Goal: Task Accomplishment & Management: Use online tool/utility

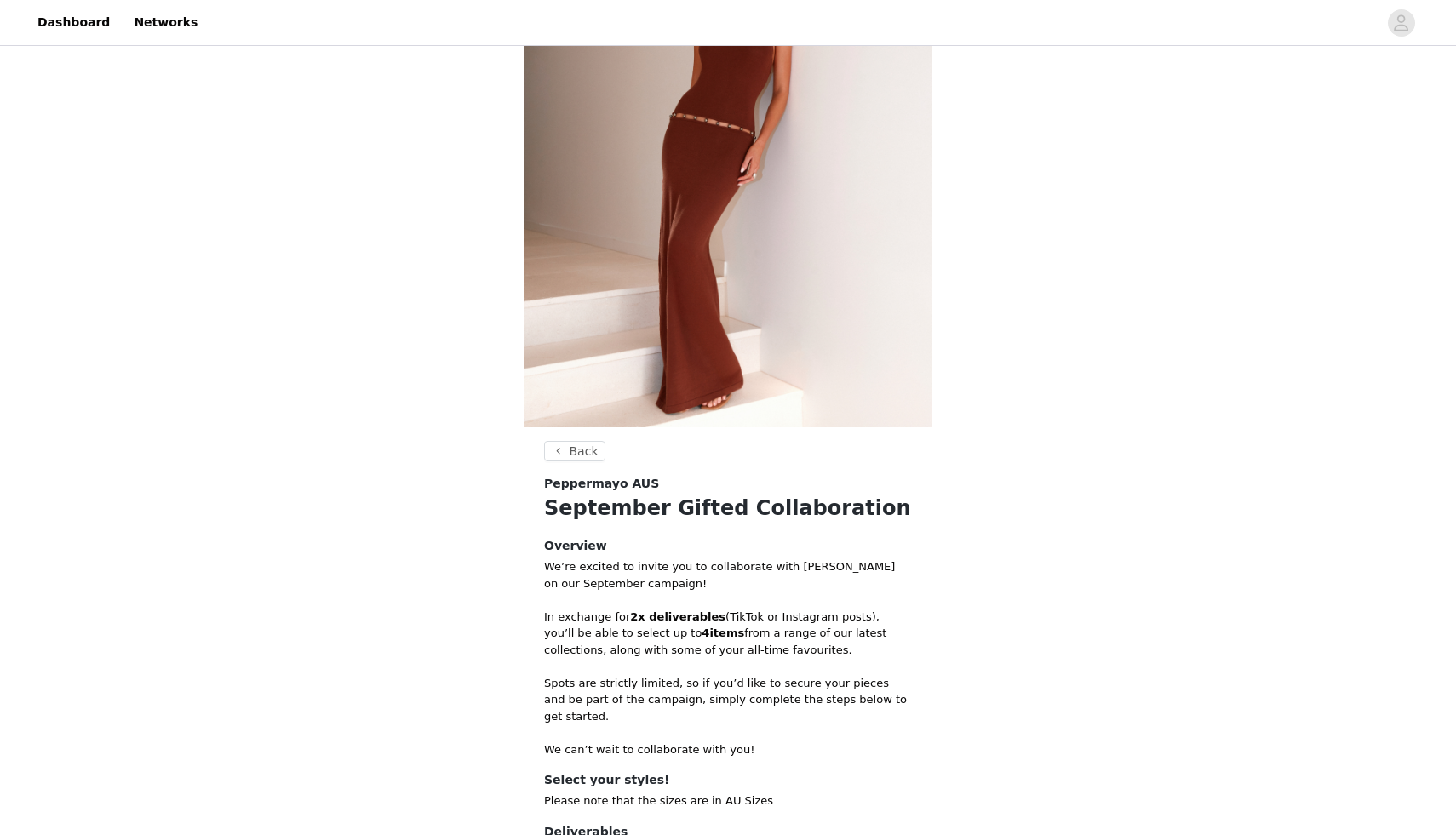
scroll to position [353, 0]
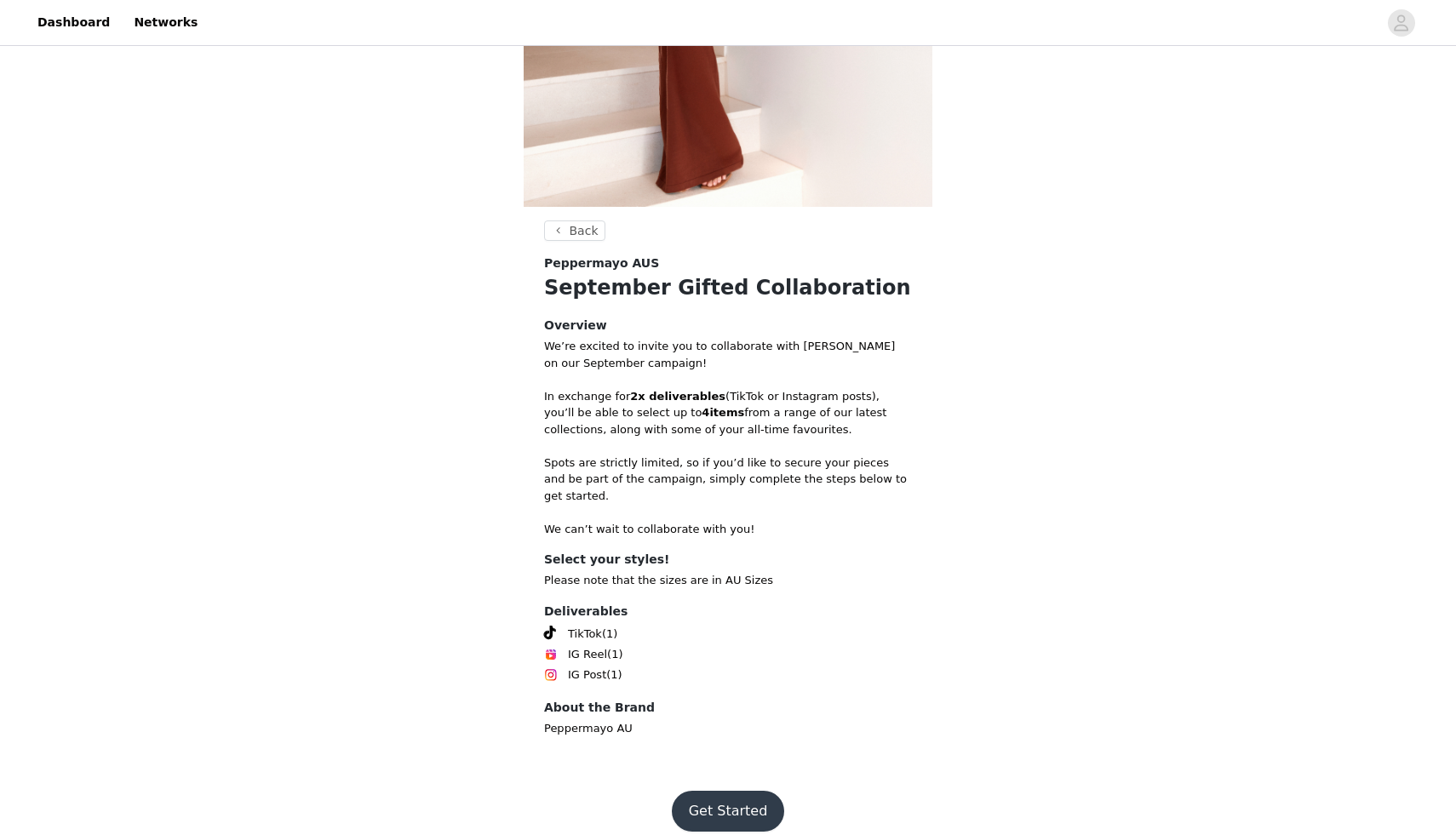
click at [745, 791] on button "Get Started" at bounding box center [728, 810] width 113 height 41
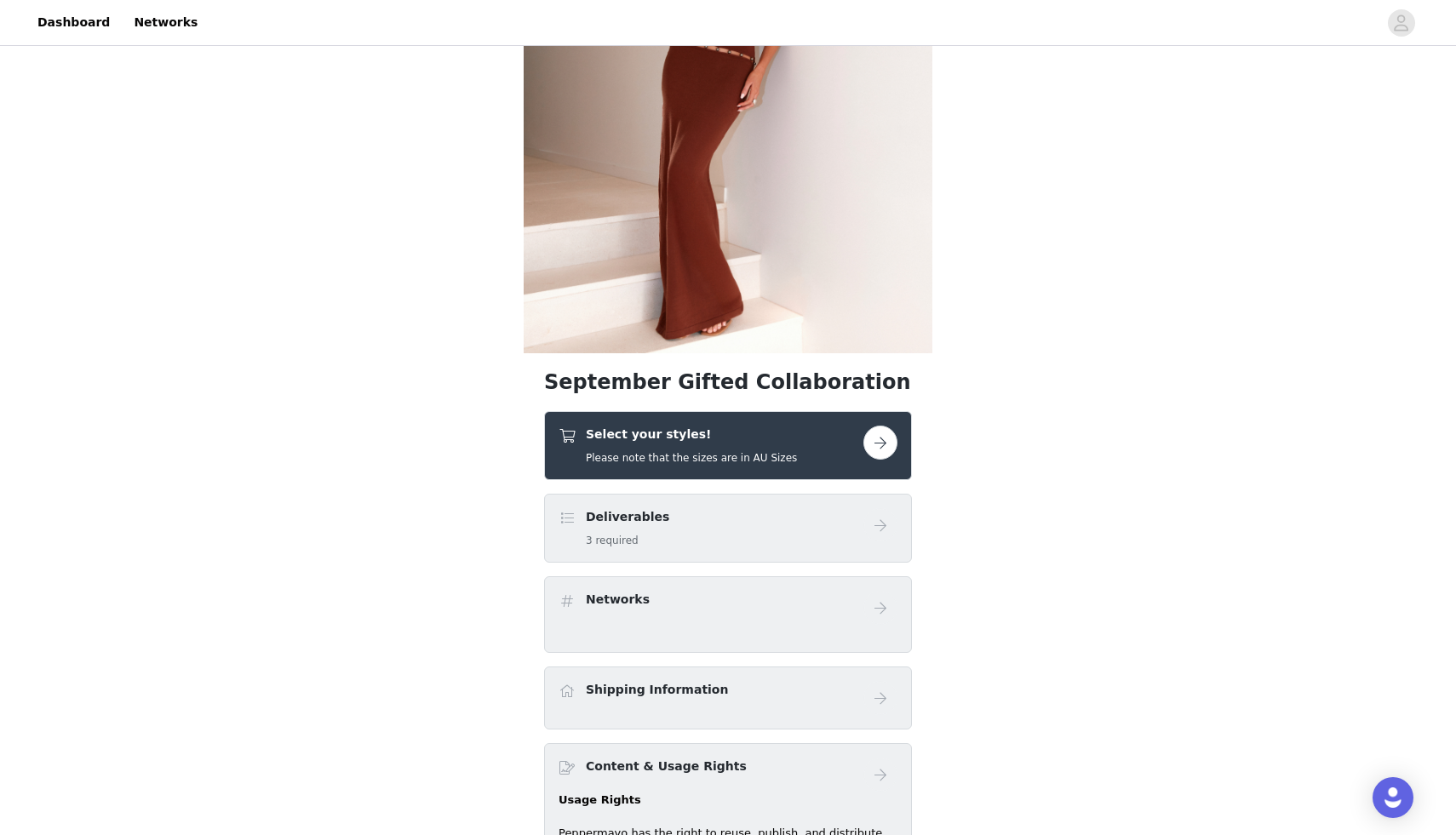
scroll to position [284, 0]
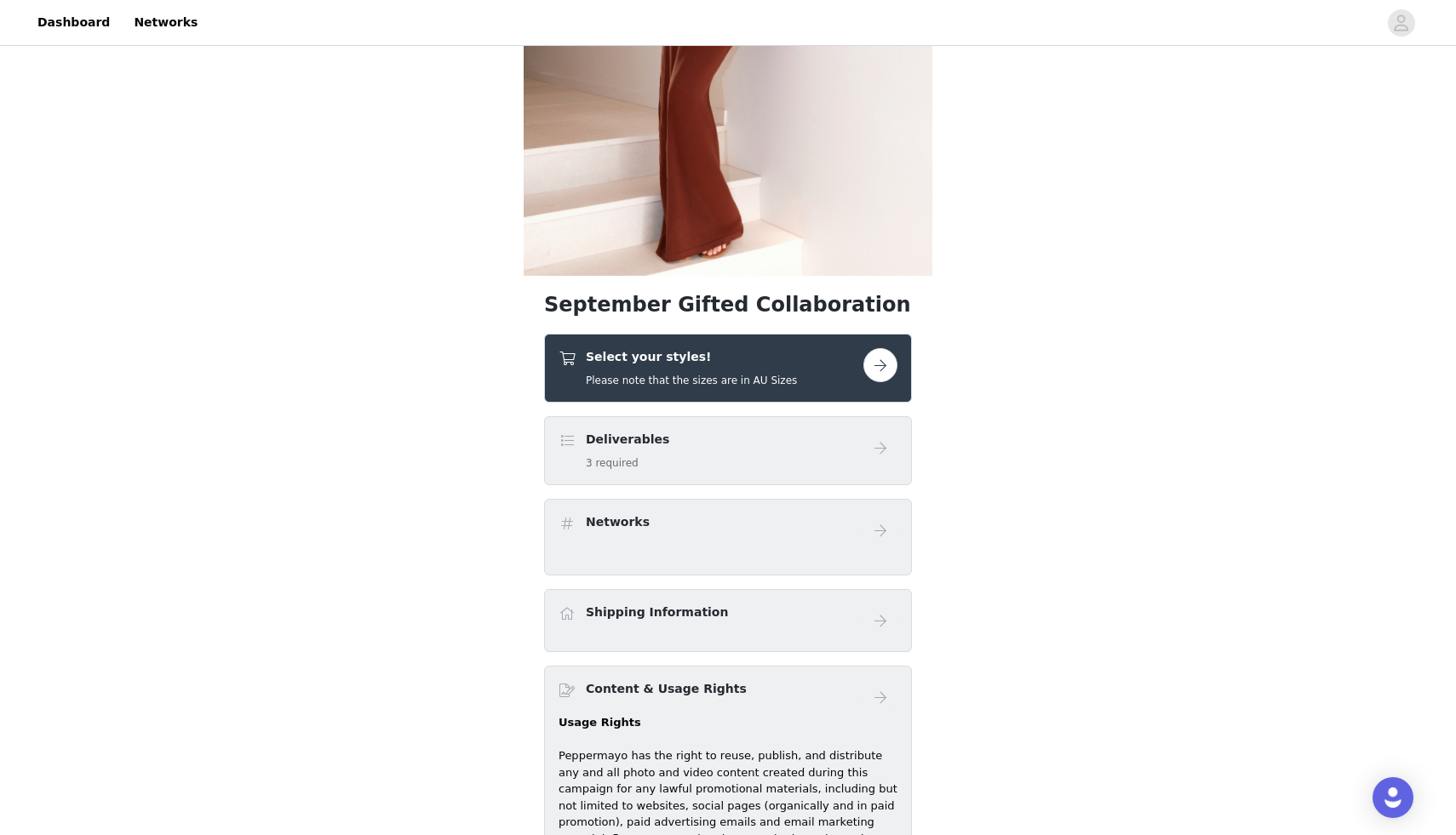
click at [874, 365] on button "button" at bounding box center [880, 365] width 34 height 34
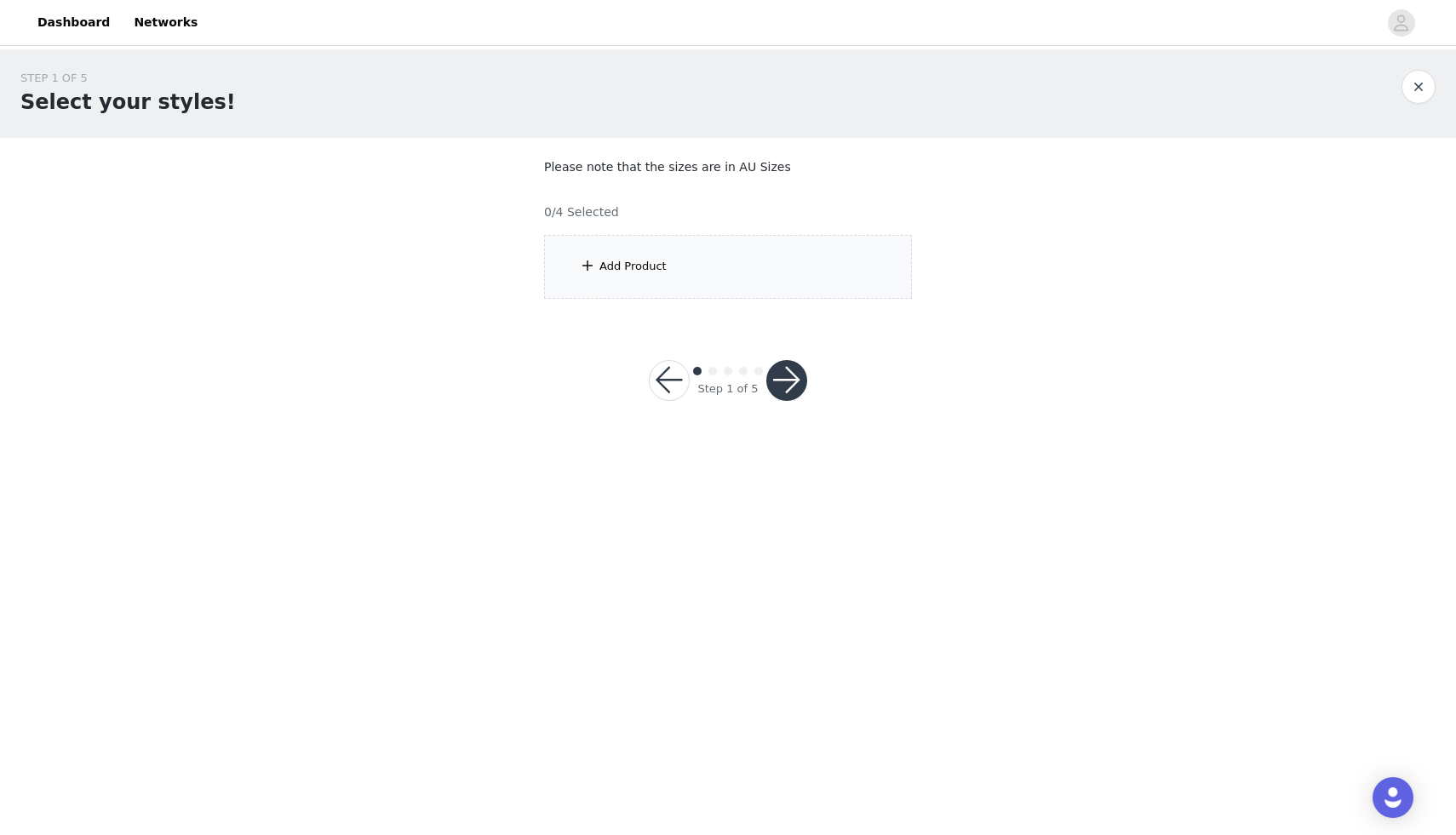
click at [576, 266] on div "Add Product" at bounding box center [728, 267] width 368 height 64
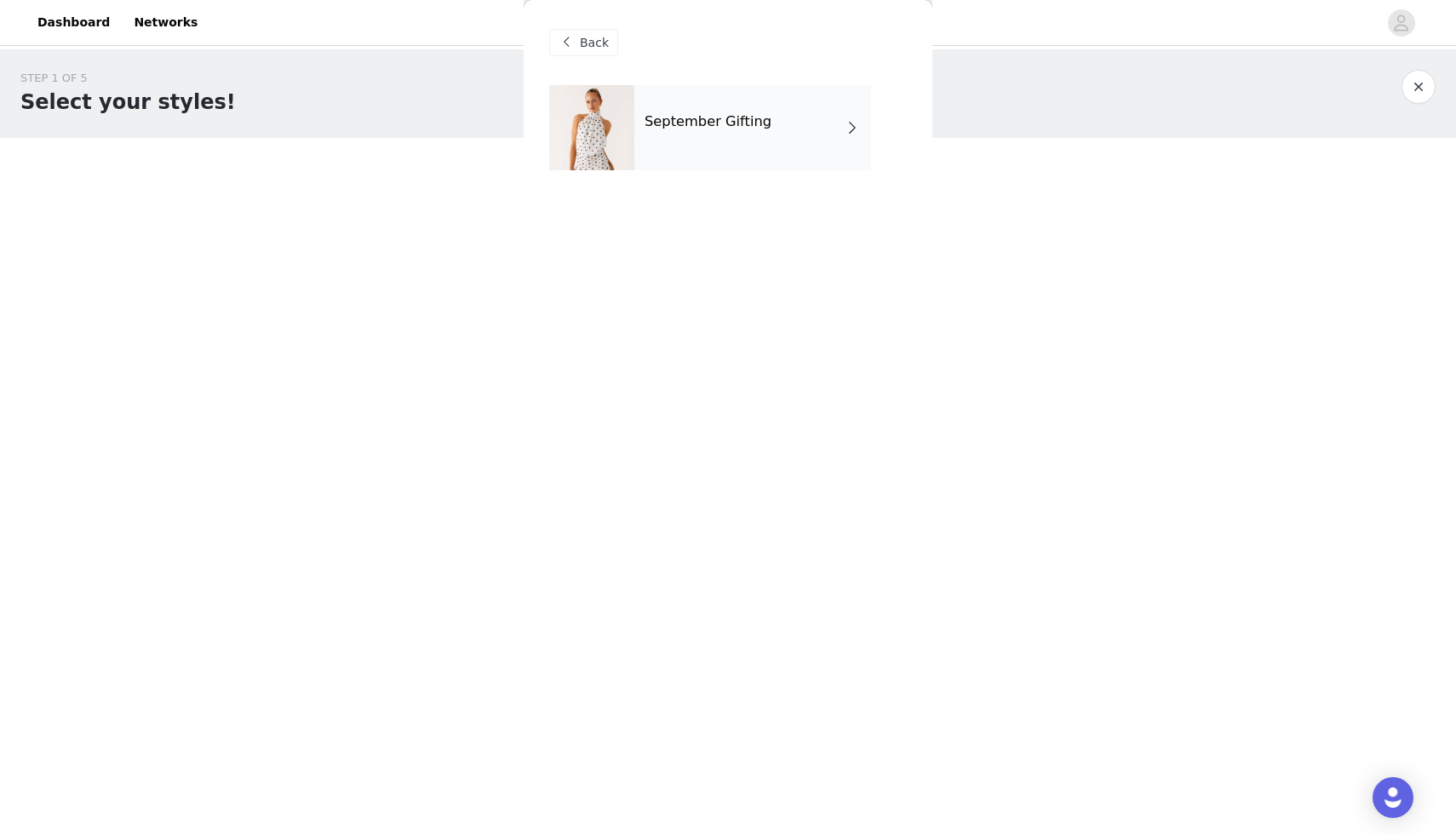
click at [761, 160] on div "September Gifting" at bounding box center [752, 127] width 237 height 85
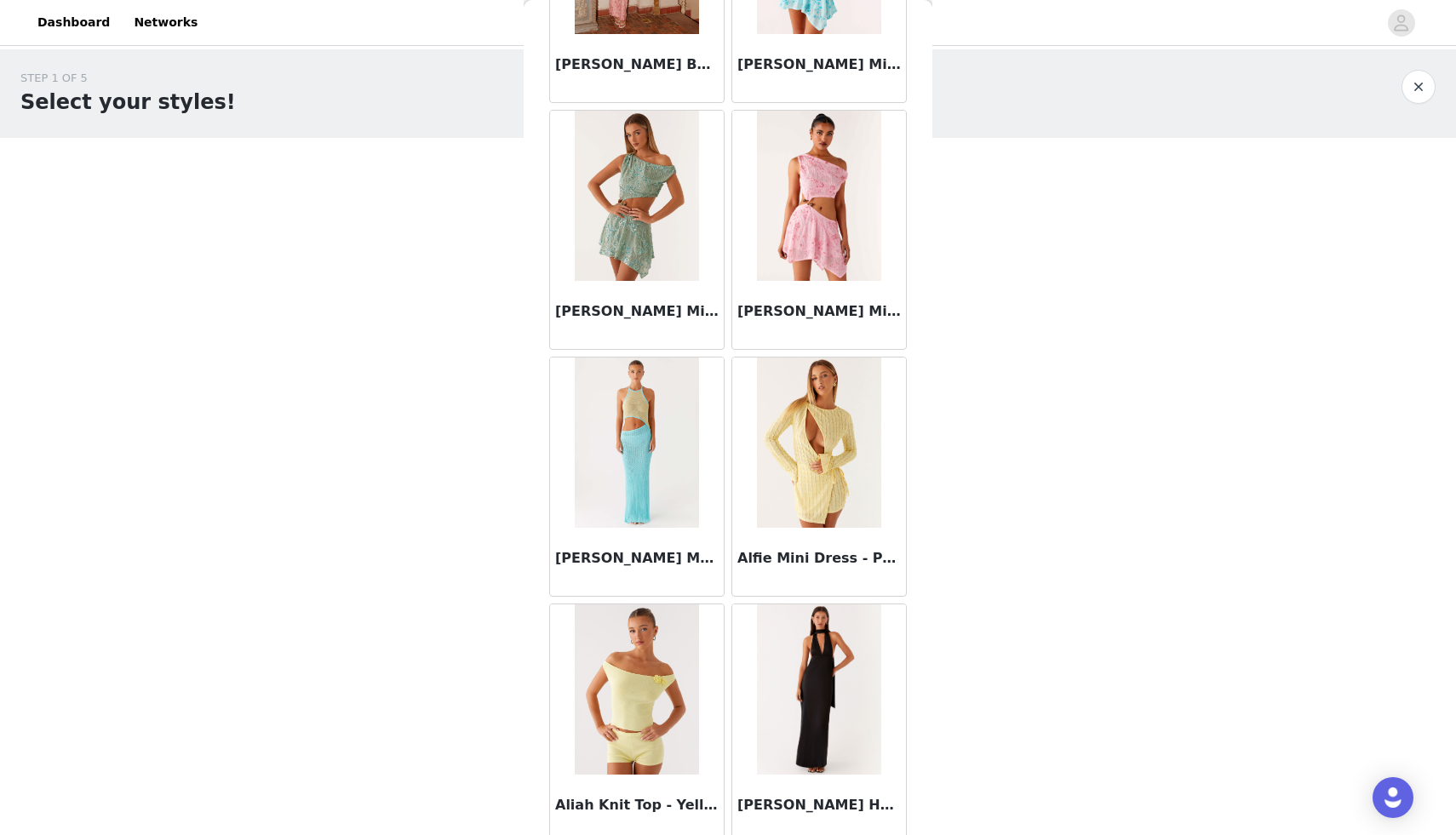
scroll to position [1769, 0]
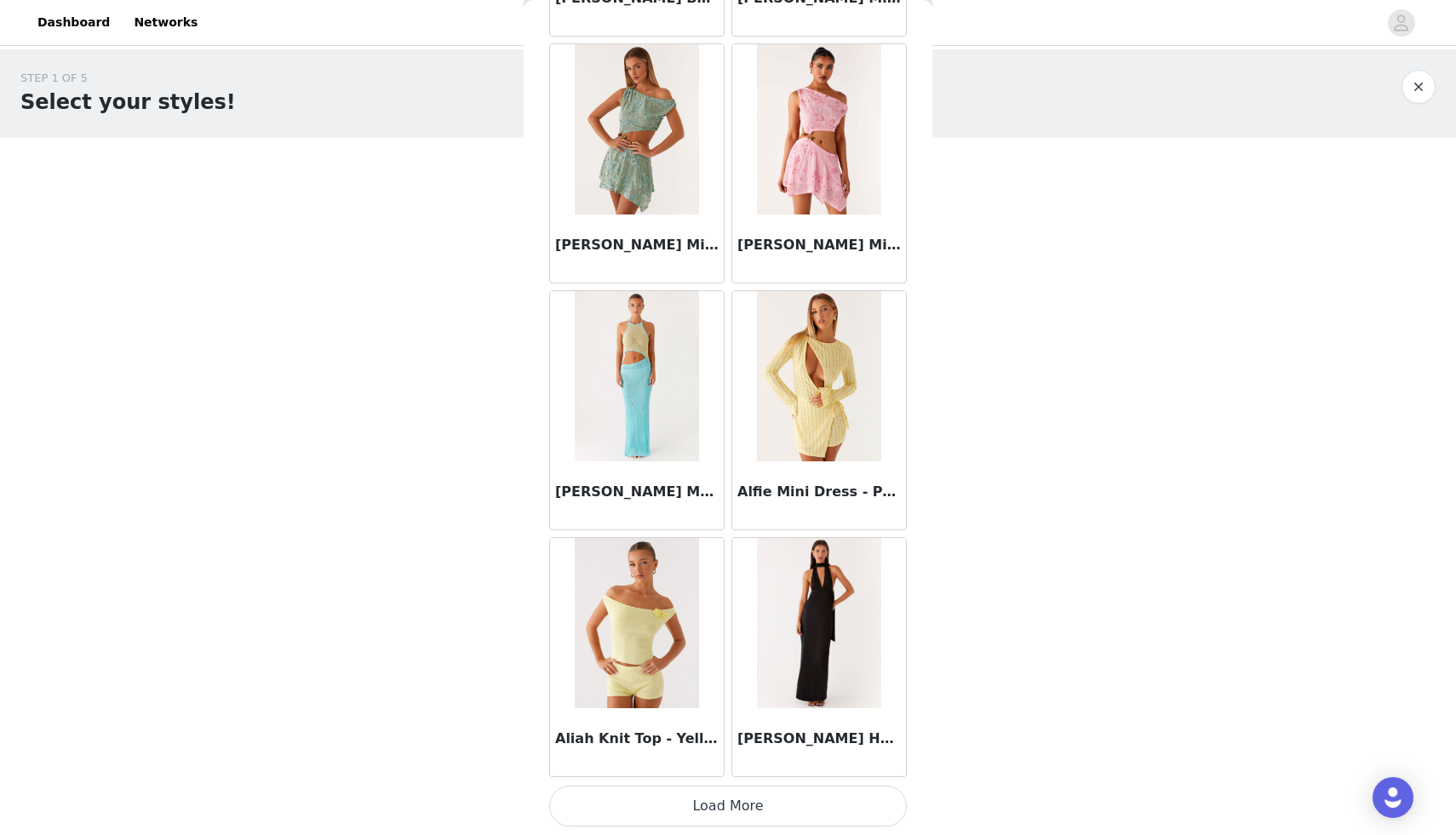
click at [773, 819] on button "Load More" at bounding box center [728, 806] width 358 height 41
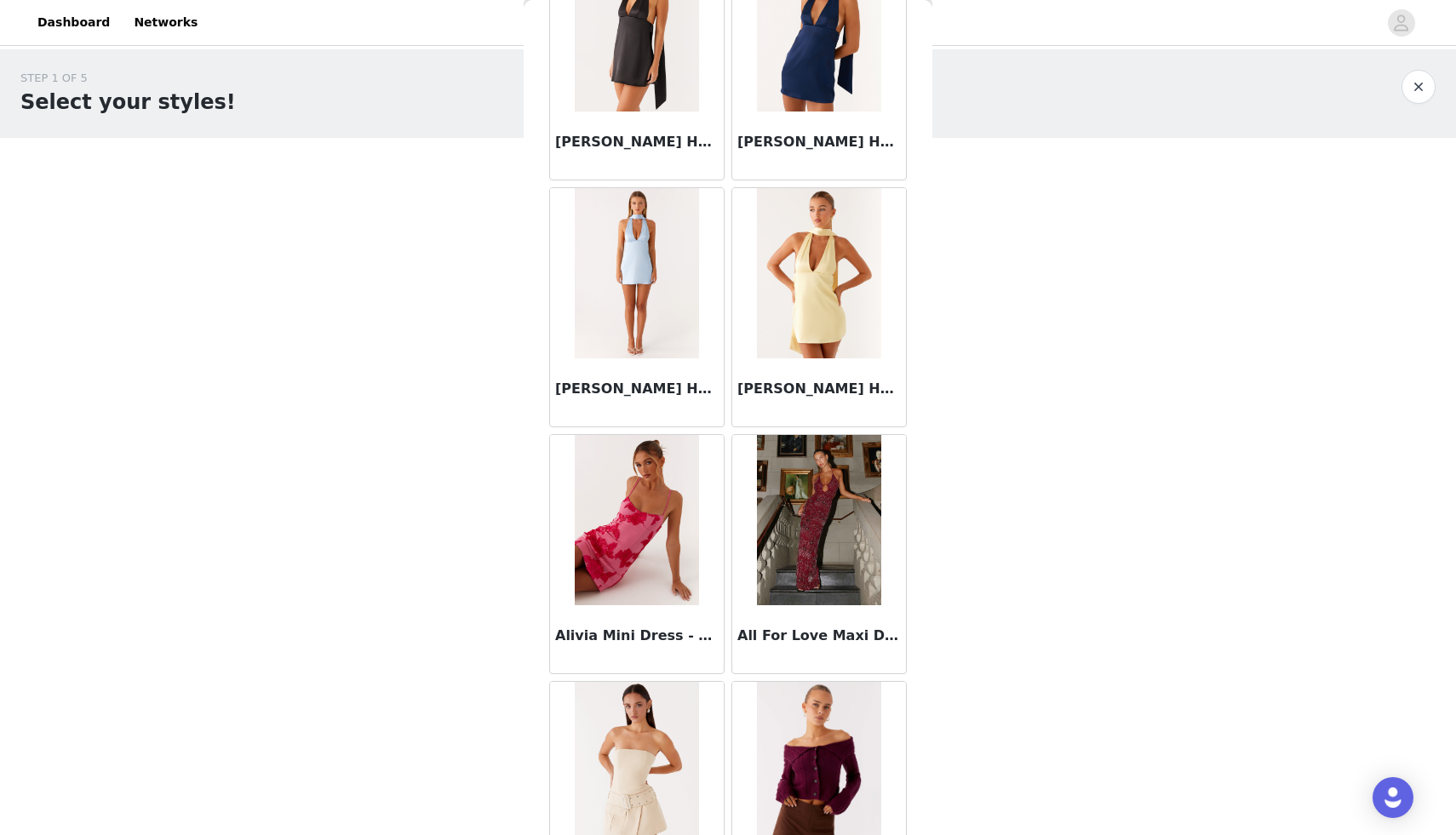
scroll to position [4237, 0]
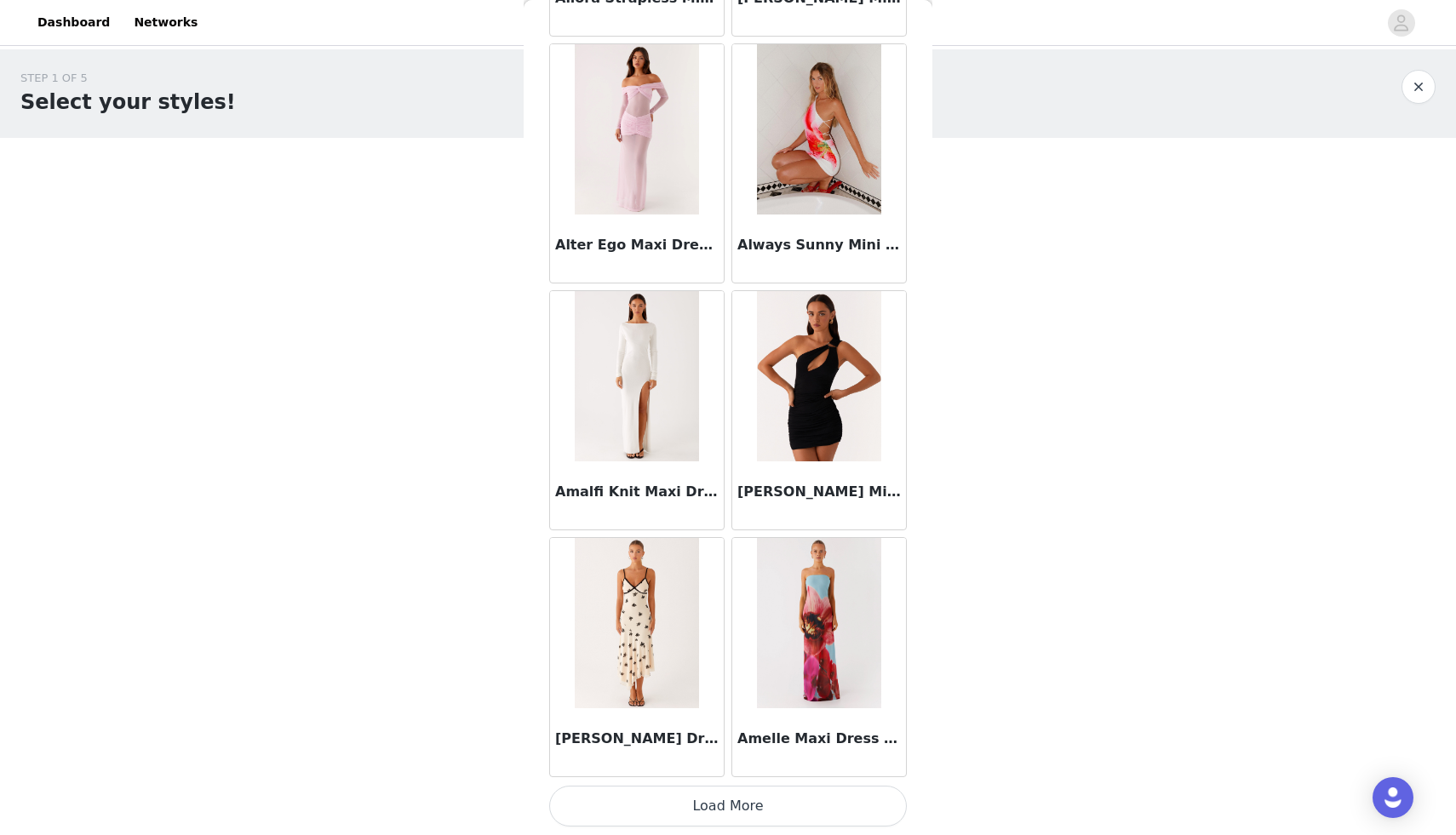
click at [737, 810] on button "Load More" at bounding box center [728, 806] width 358 height 41
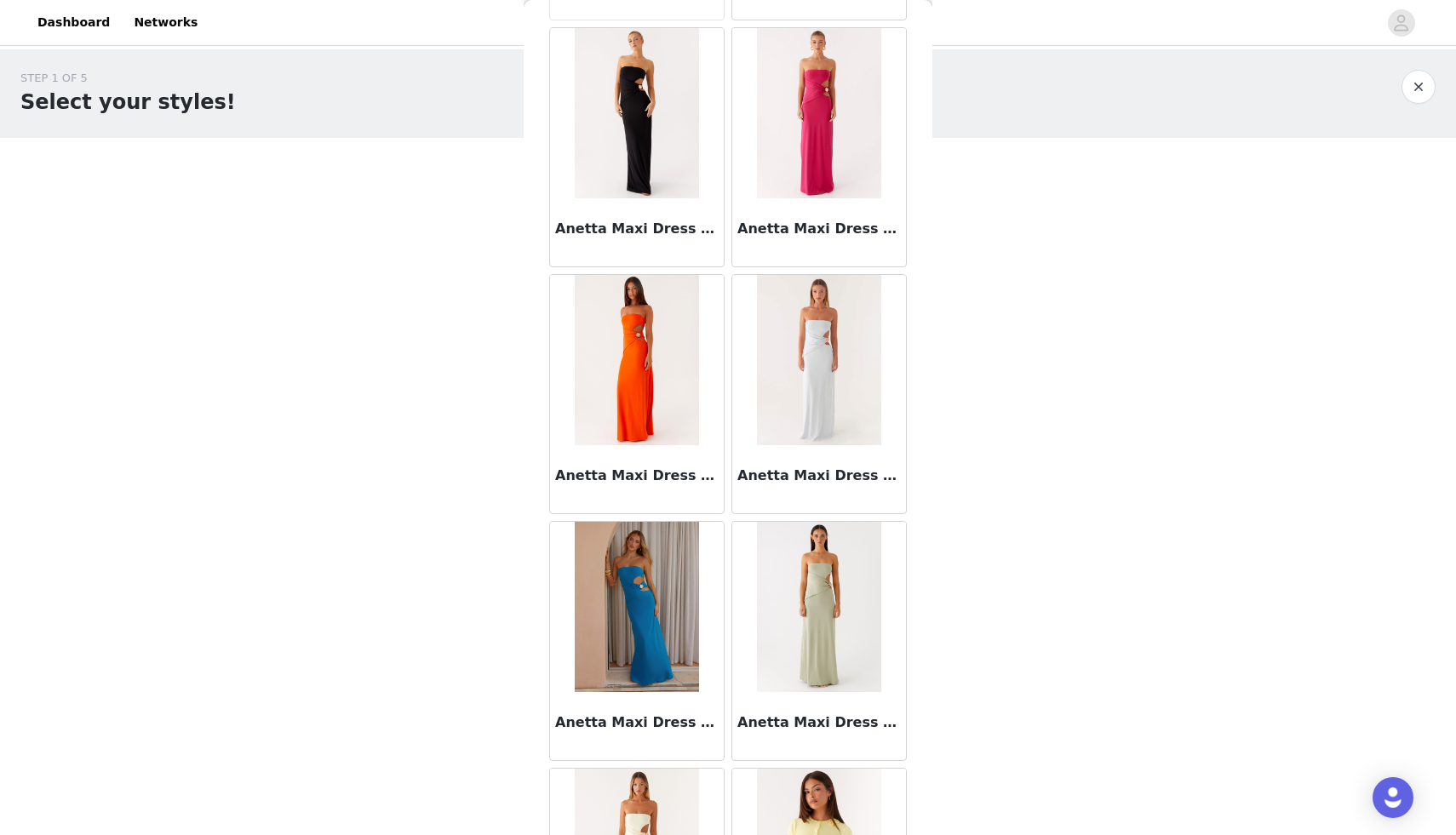
scroll to position [6700, 0]
